Goal: Task Accomplishment & Management: Manage account settings

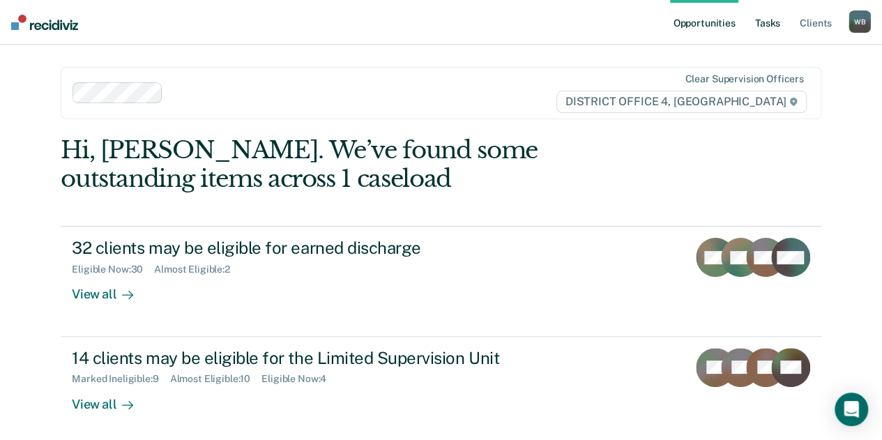
click at [768, 31] on link "Tasks" at bounding box center [767, 22] width 31 height 45
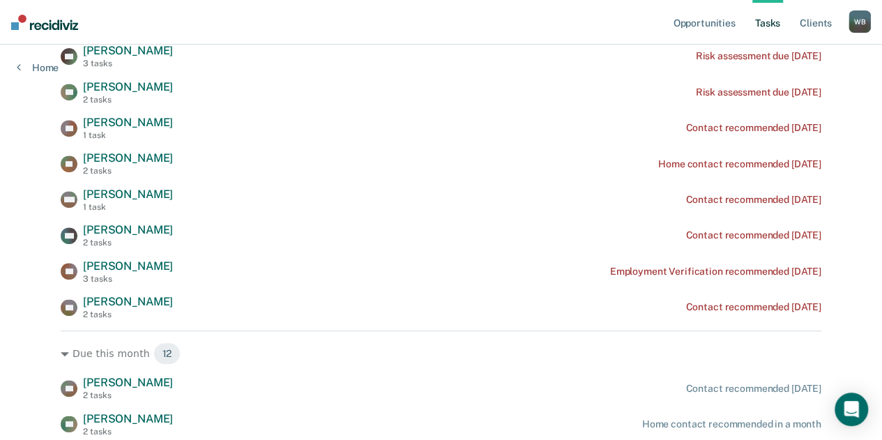
scroll to position [135, 0]
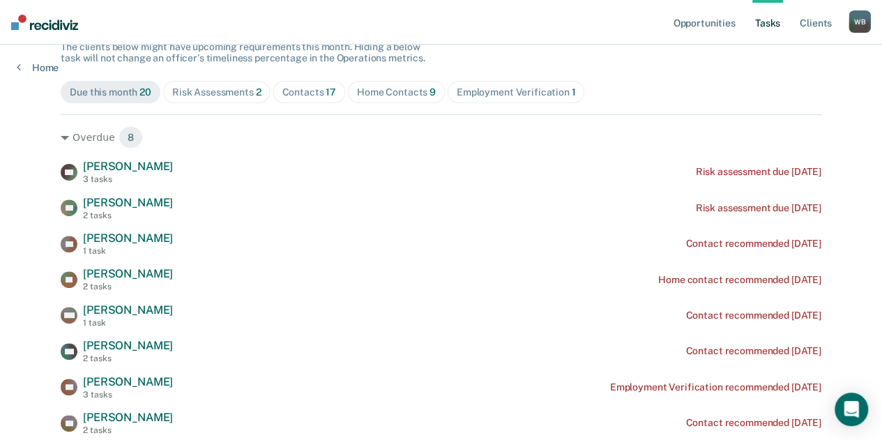
click at [381, 91] on div "Home Contacts 9" at bounding box center [396, 92] width 79 height 12
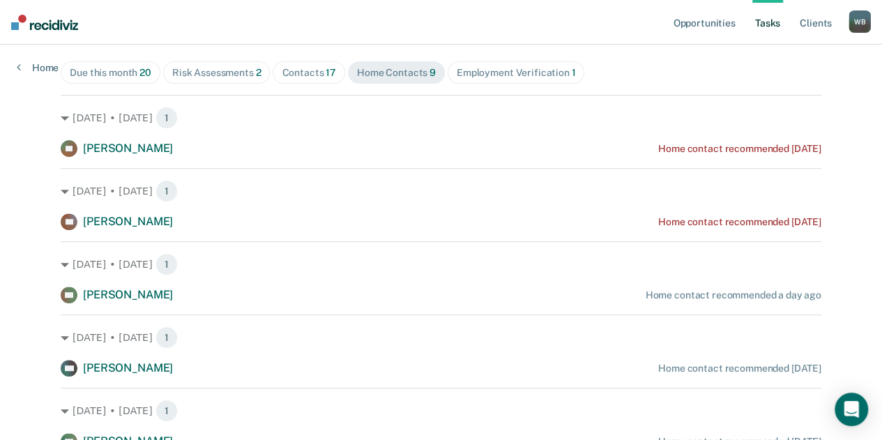
scroll to position [153, 0]
click at [326, 70] on span "17" at bounding box center [331, 73] width 10 height 11
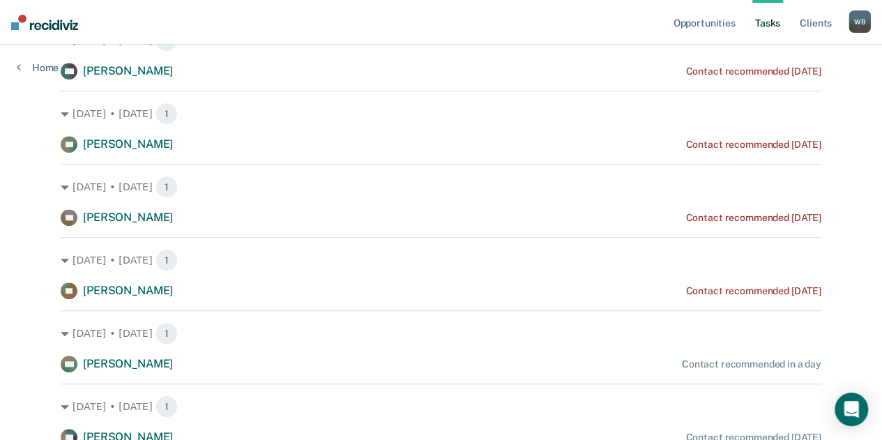
scroll to position [375, 0]
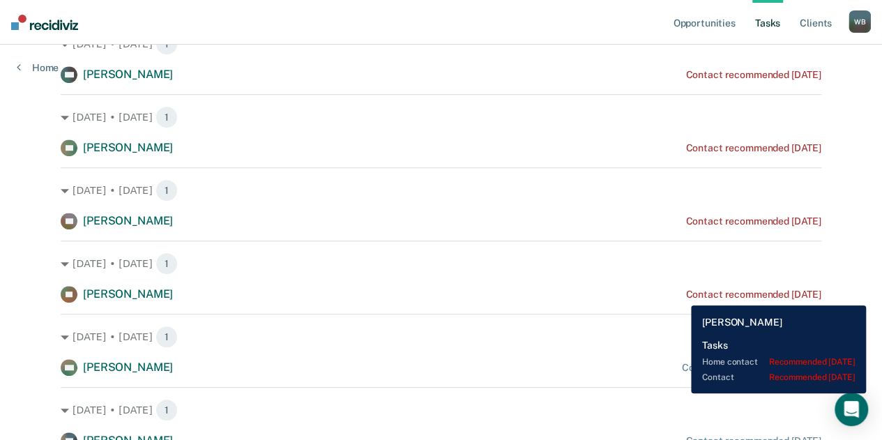
click at [686, 295] on div "Contact recommended [DATE]" at bounding box center [753, 295] width 135 height 12
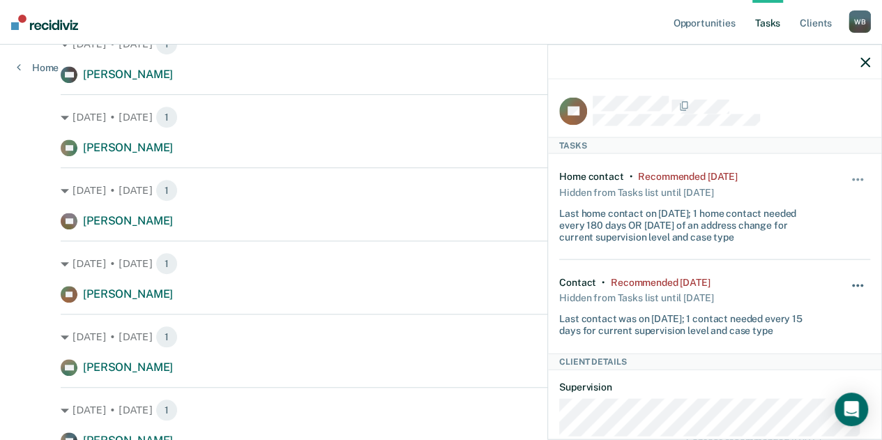
click at [847, 281] on button "button" at bounding box center [859, 292] width 24 height 22
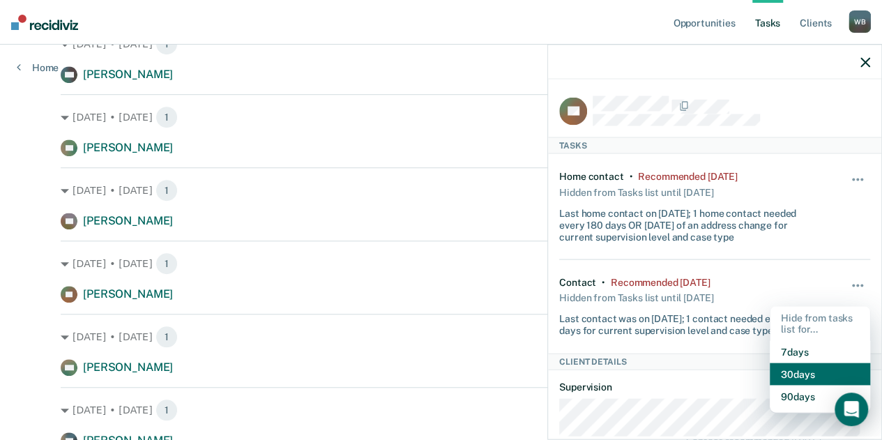
click at [771, 365] on button "30 days" at bounding box center [820, 374] width 100 height 22
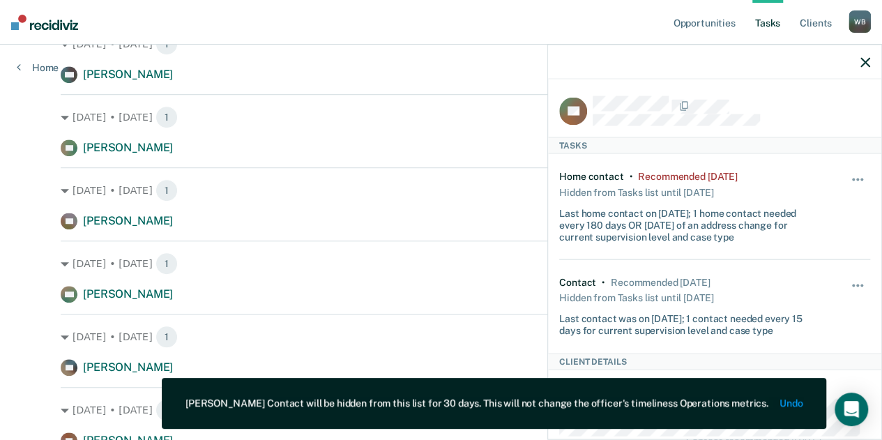
click at [868, 60] on icon "button" at bounding box center [866, 62] width 10 height 10
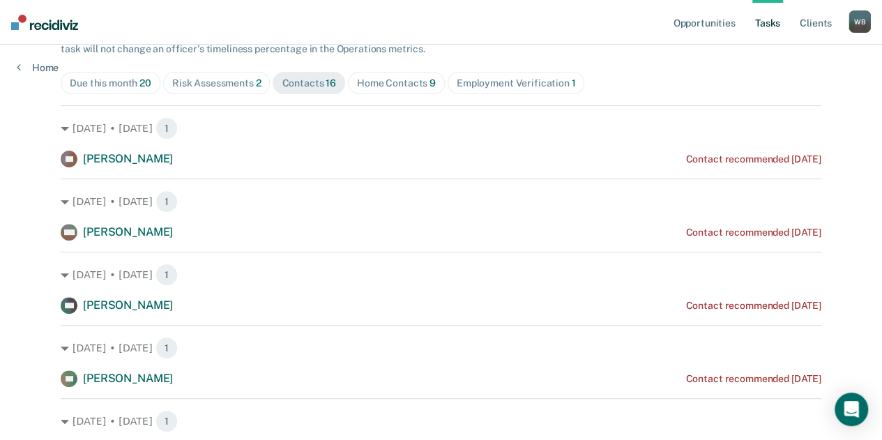
scroll to position [143, 0]
click at [230, 82] on div "Risk Assessments 2" at bounding box center [216, 84] width 89 height 12
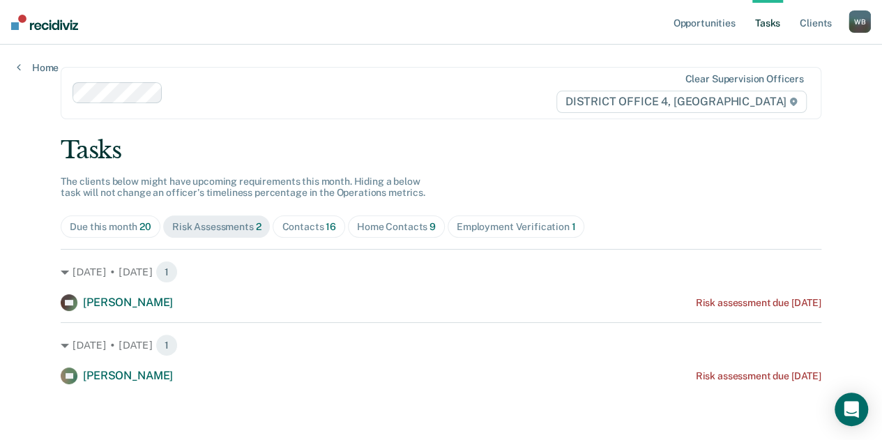
scroll to position [0, 0]
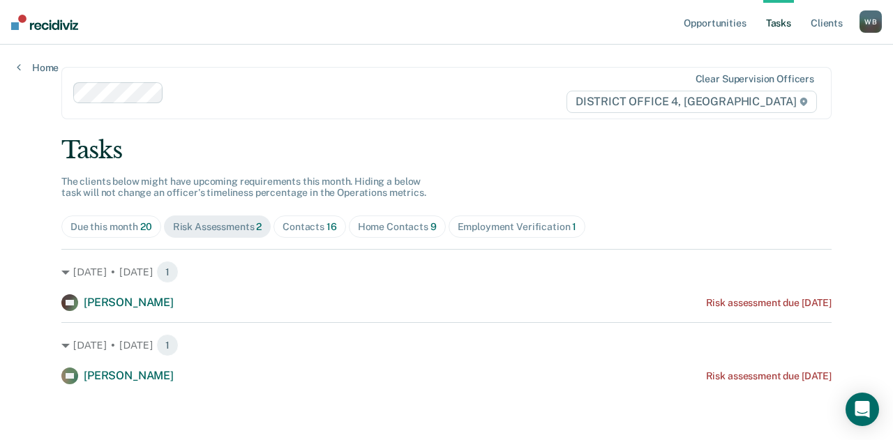
click at [312, 225] on div "Contacts 16" at bounding box center [309, 227] width 54 height 12
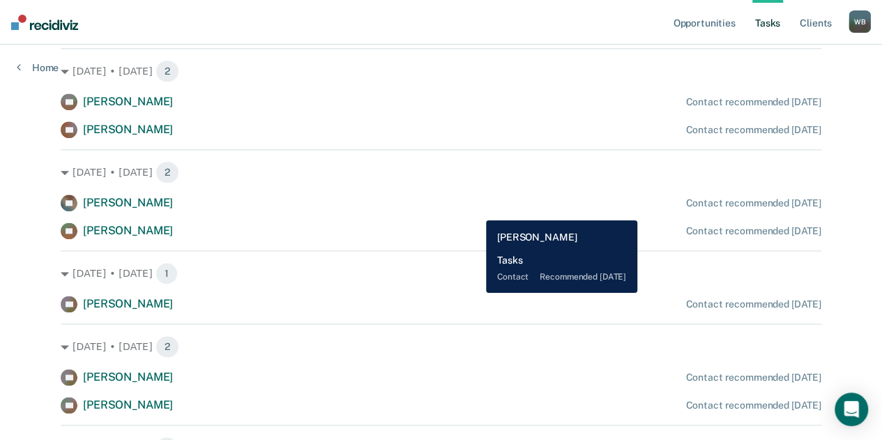
scroll to position [888, 0]
